Goal: Information Seeking & Learning: Check status

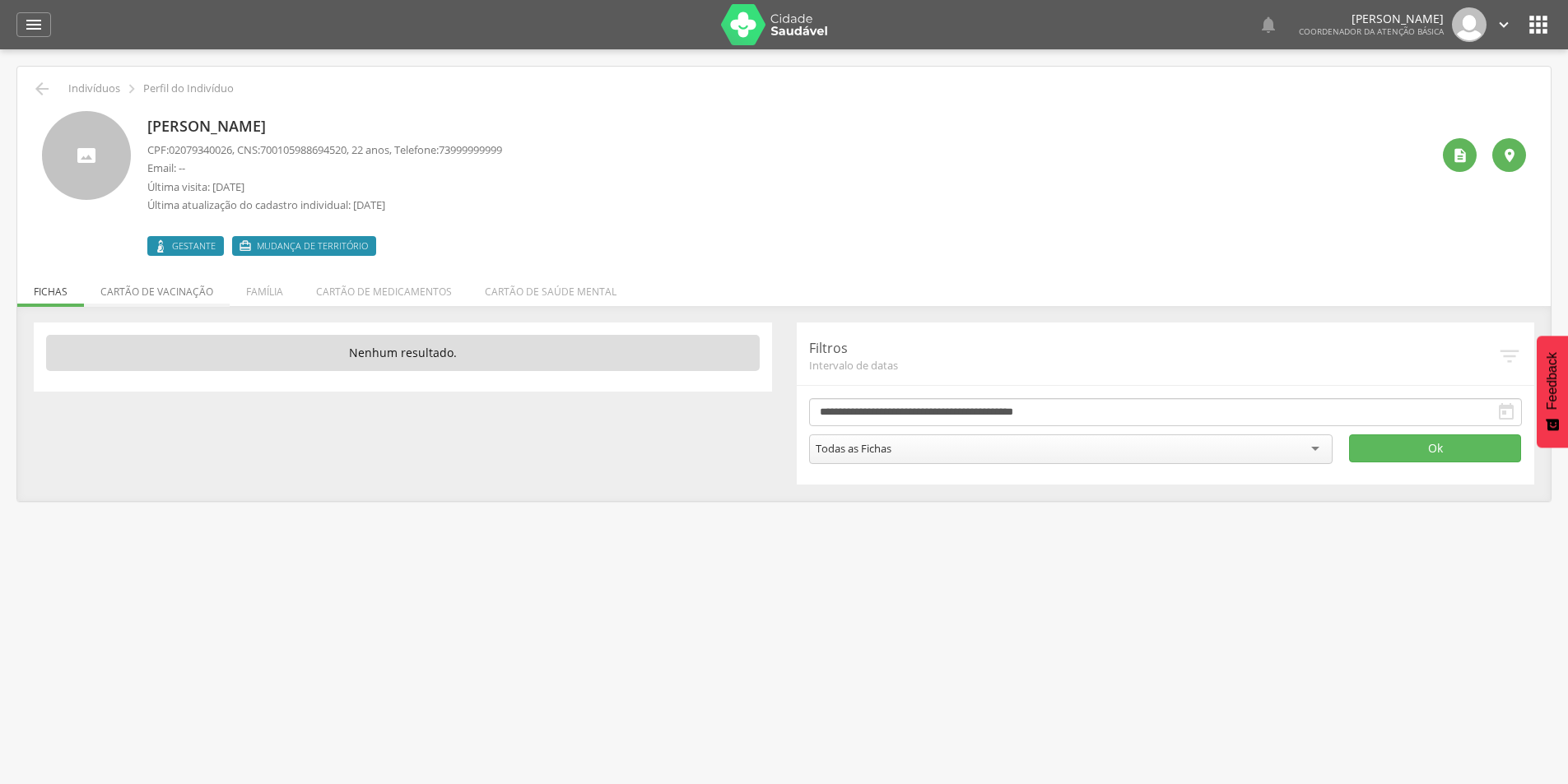
click at [171, 288] on li "Cartão de vacinação" at bounding box center [156, 288] width 146 height 39
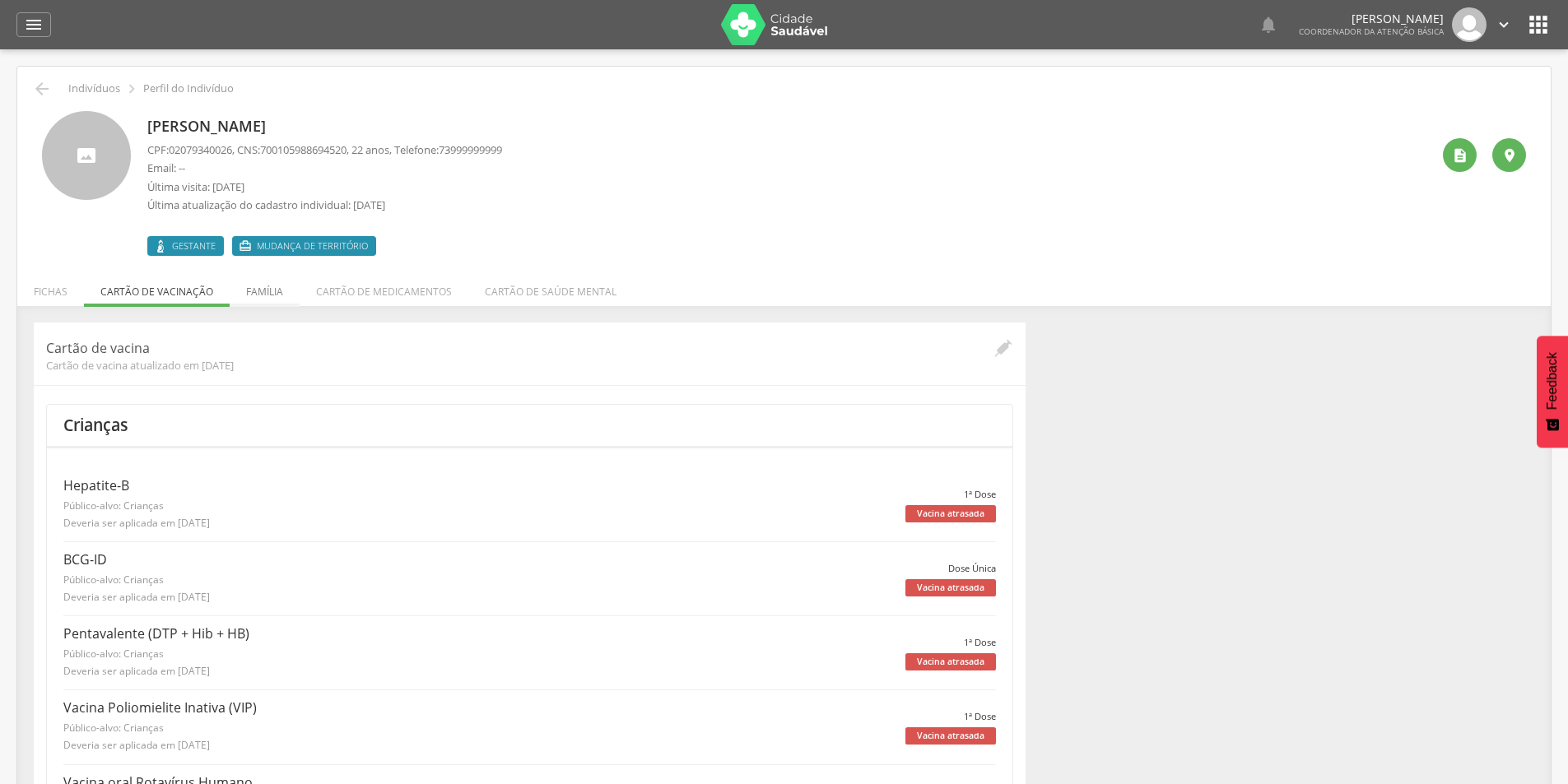
click at [266, 288] on li "Família" at bounding box center [264, 288] width 70 height 39
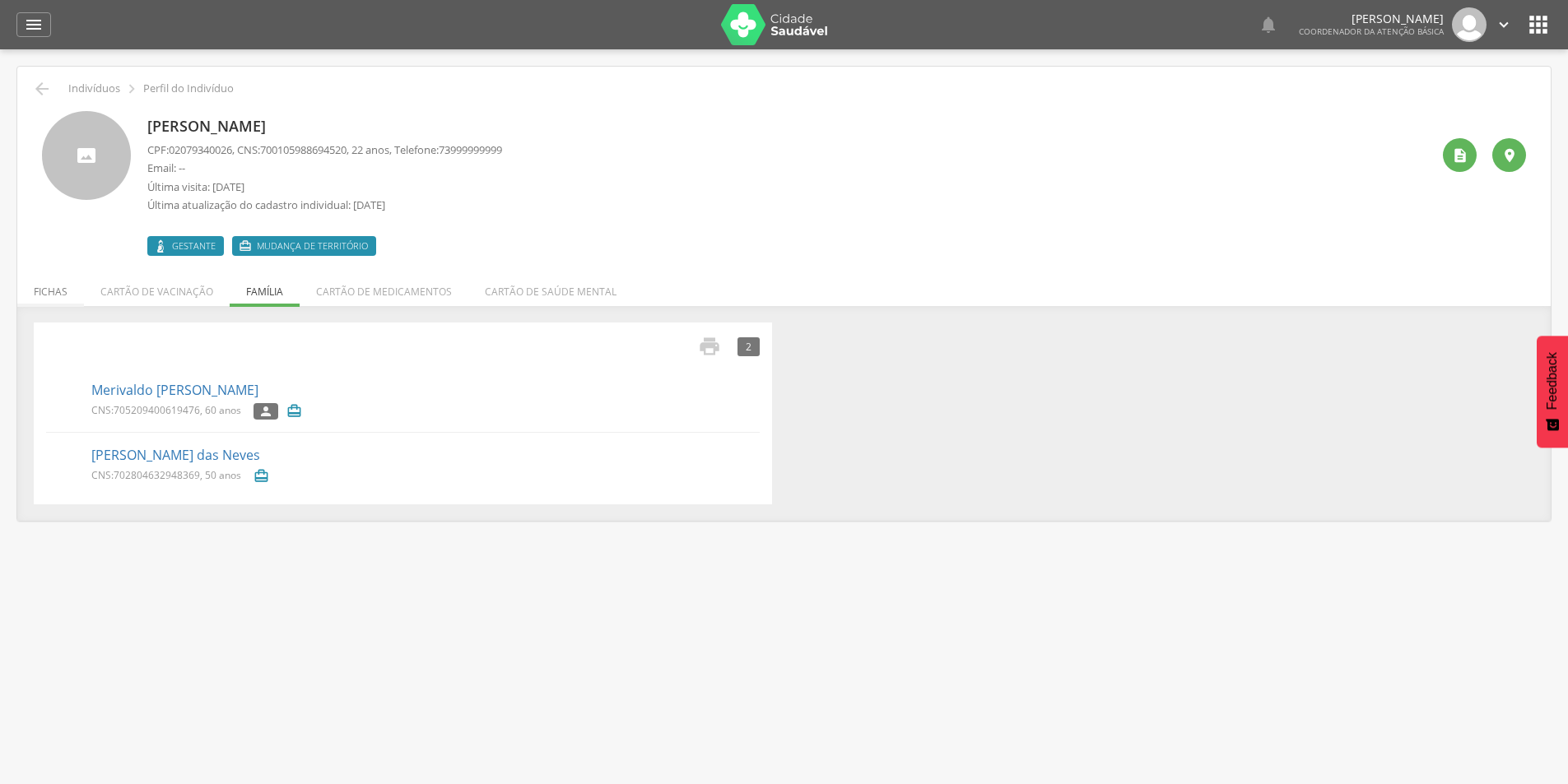
click at [52, 290] on li "Fichas" at bounding box center [51, 288] width 67 height 39
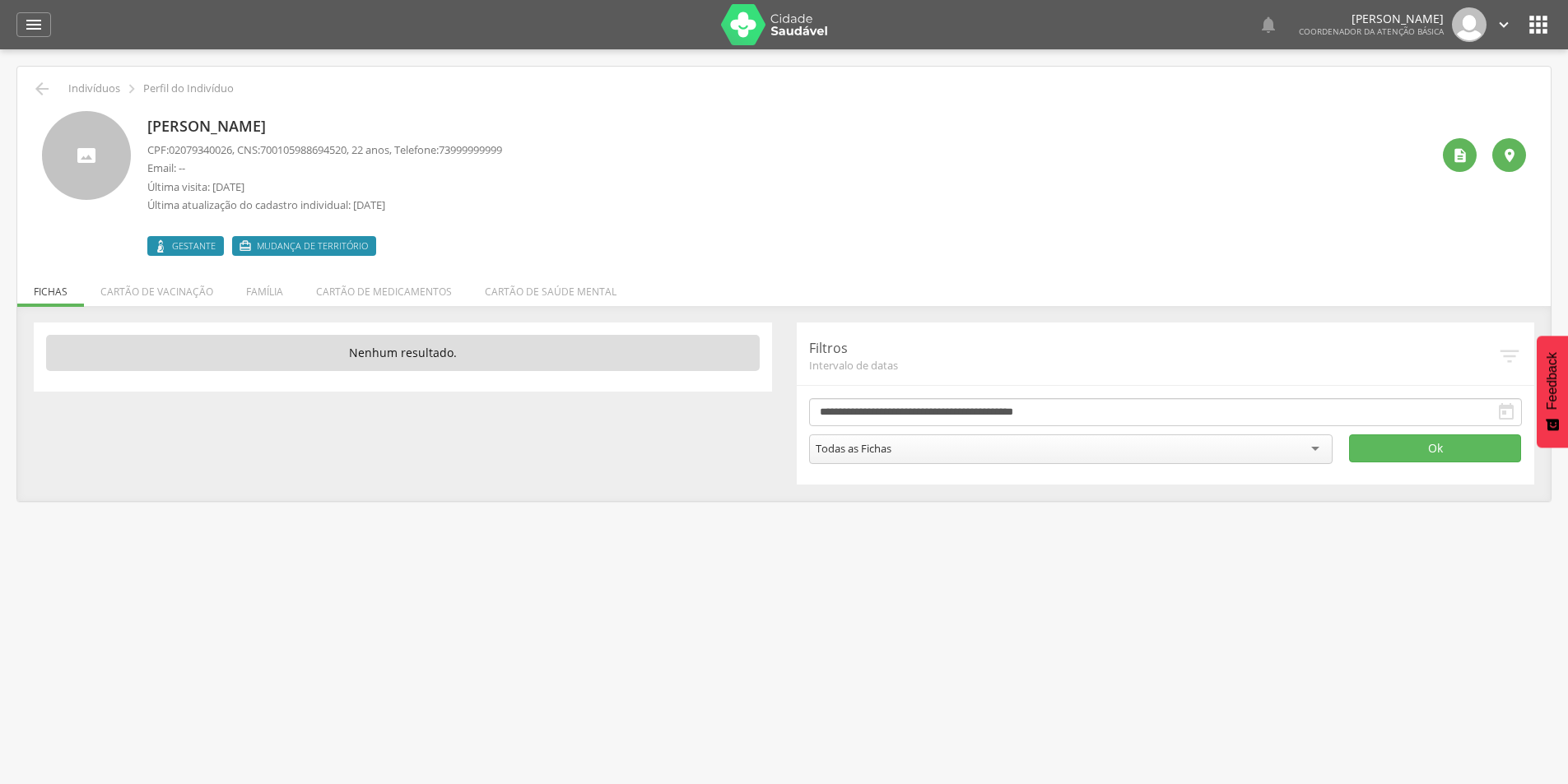
click at [260, 241] on span "Mudança de território" at bounding box center [312, 246] width 111 height 14
click at [193, 246] on span "Gestante" at bounding box center [194, 246] width 43 height 14
click at [171, 292] on li "Cartão de vacinação" at bounding box center [156, 288] width 146 height 39
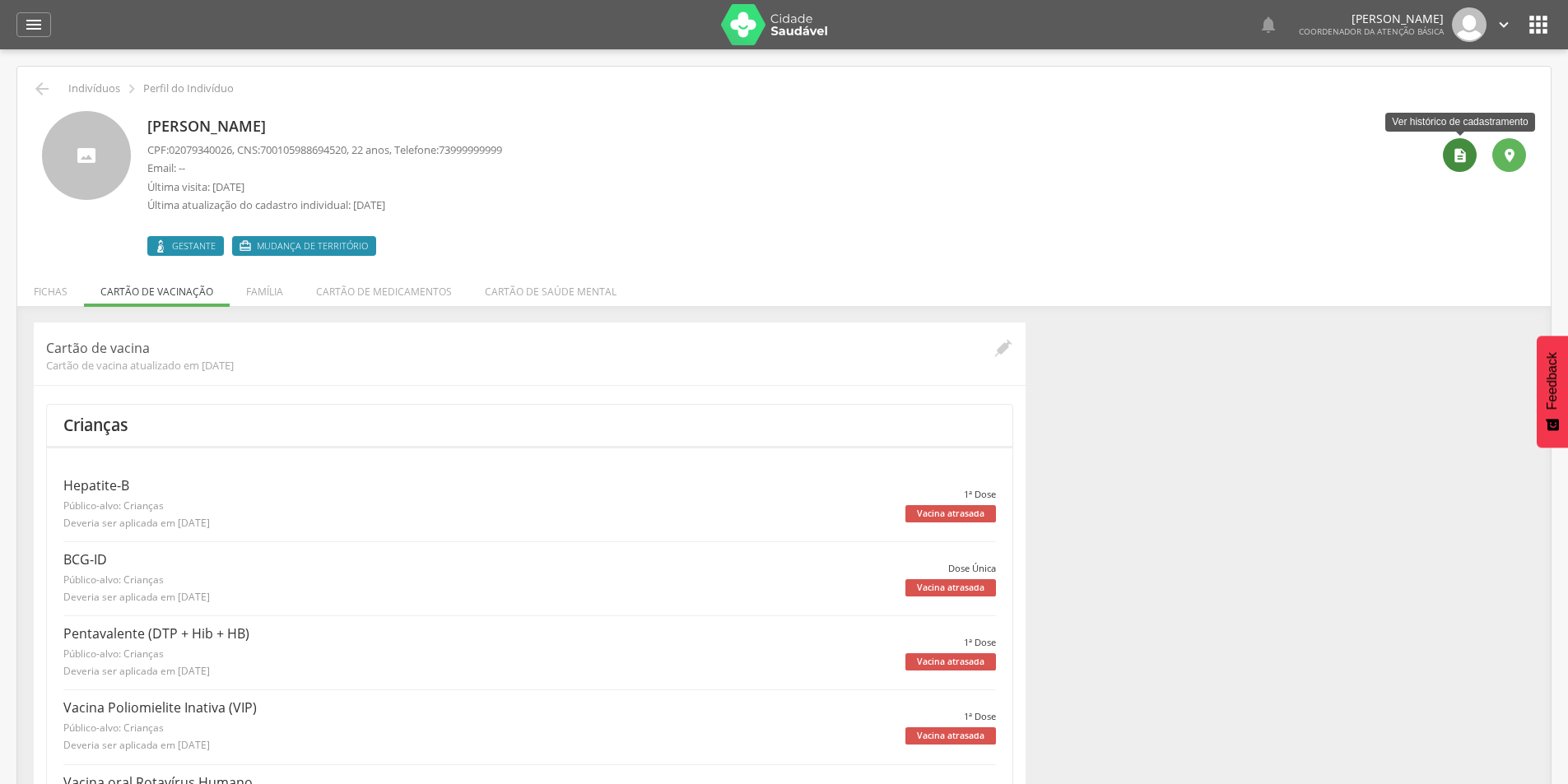
click at [1465, 155] on icon "" at bounding box center [1459, 156] width 16 height 16
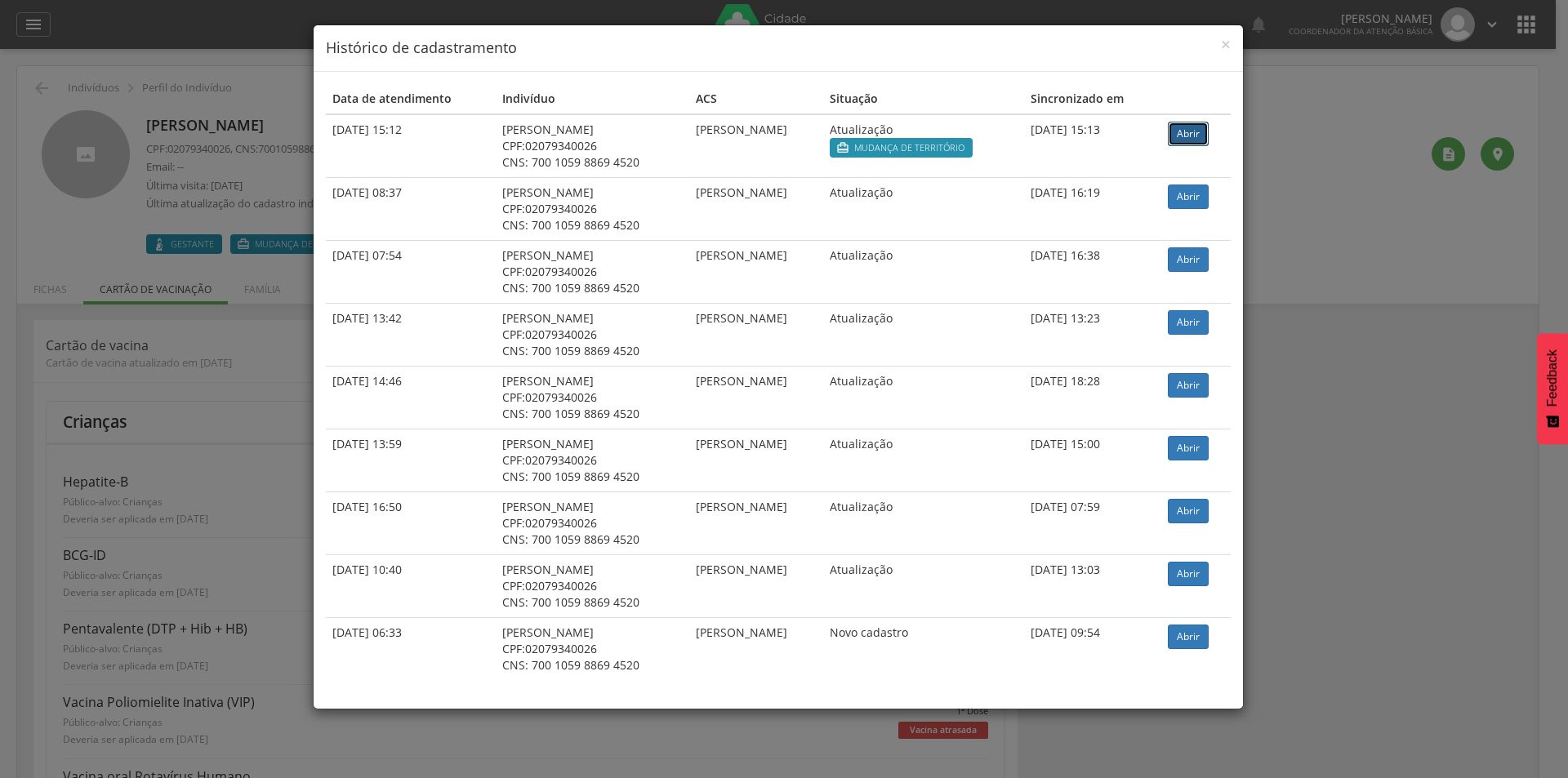
click at [1186, 132] on link "Abrir" at bounding box center [1188, 134] width 41 height 24
click at [1231, 46] on span "×" at bounding box center [1226, 43] width 10 height 22
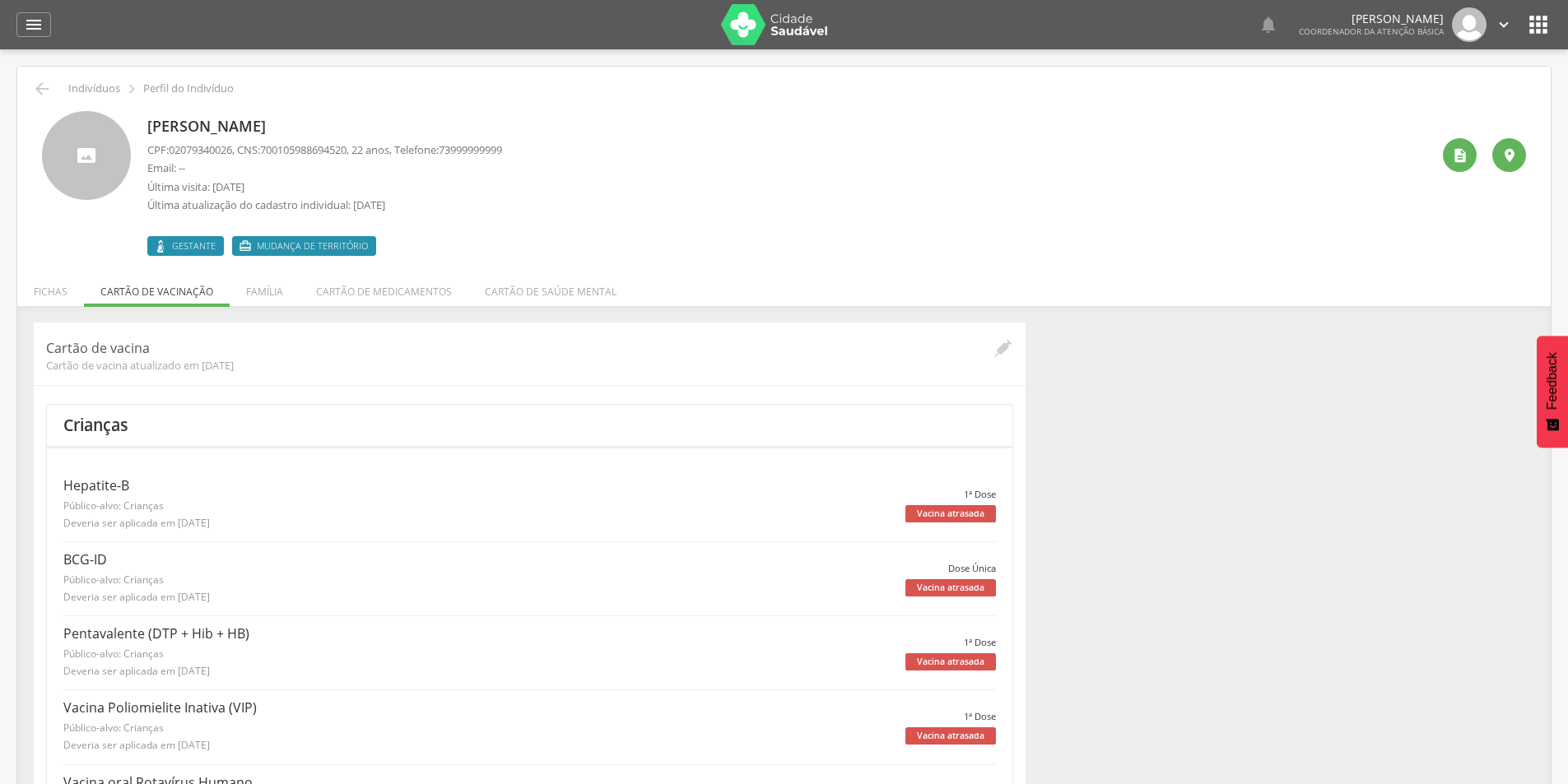
click at [256, 120] on p "[PERSON_NAME]" at bounding box center [325, 127] width 354 height 22
click at [39, 86] on icon "" at bounding box center [42, 89] width 20 height 20
click at [42, 95] on icon "" at bounding box center [42, 89] width 20 height 20
click at [78, 89] on p "Indivíduos" at bounding box center [94, 89] width 52 height 14
click at [41, 90] on icon "" at bounding box center [42, 89] width 20 height 20
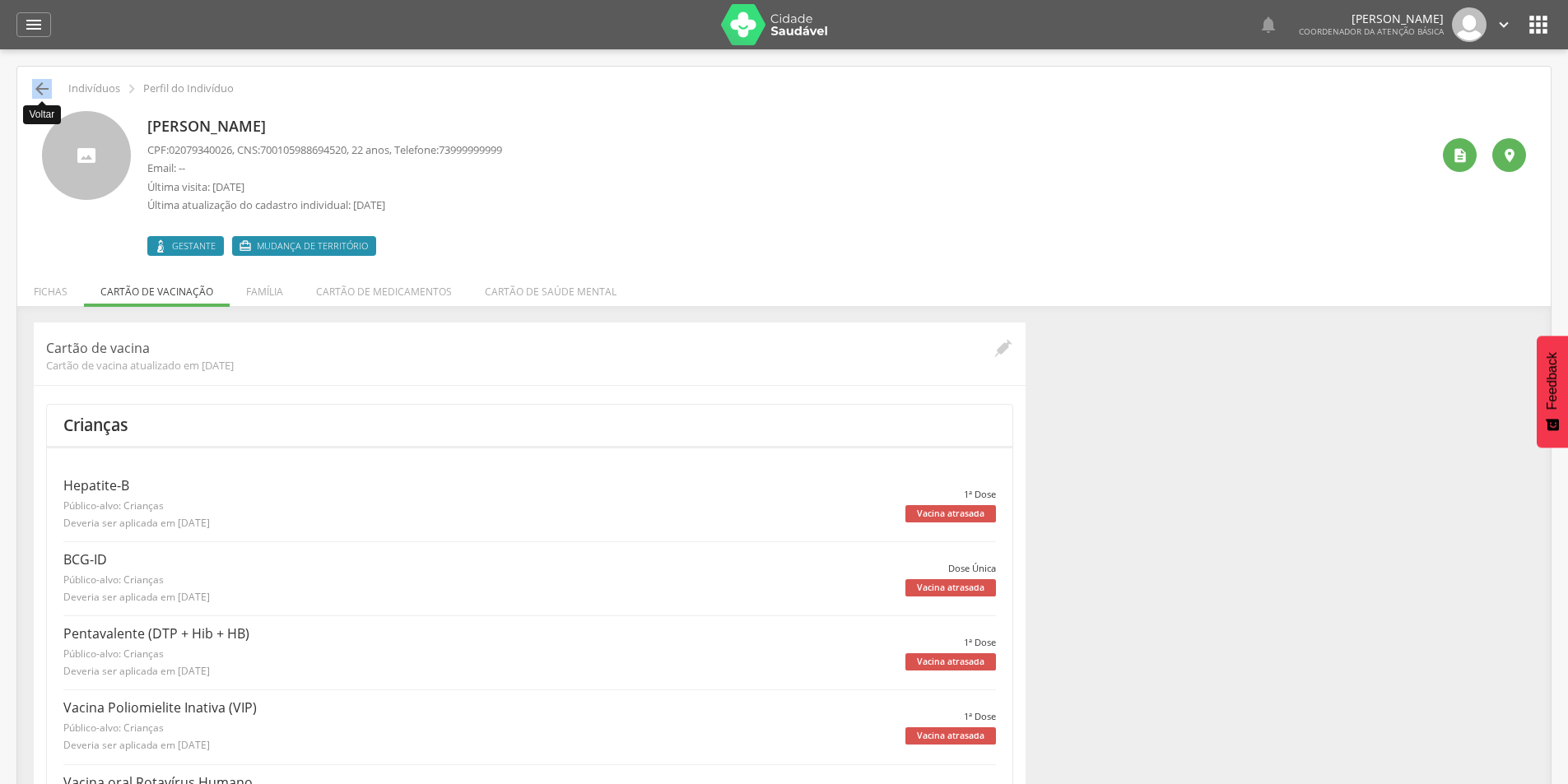
click at [41, 90] on icon "" at bounding box center [42, 89] width 20 height 20
